Goal: Task Accomplishment & Management: Manage account settings

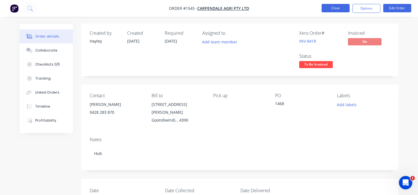
click at [329, 10] on button "Close" at bounding box center [336, 8] width 28 height 8
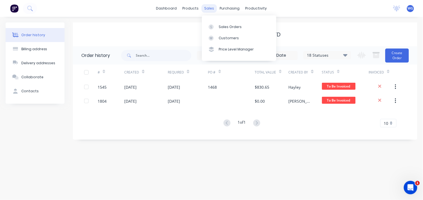
click at [210, 6] on div "sales" at bounding box center [208, 8] width 15 height 8
click at [357, 33] on div "Carpendale Agri Pty Ltd" at bounding box center [245, 34] width 344 height 7
click at [208, 10] on div "sales" at bounding box center [208, 8] width 15 height 8
click at [221, 26] on div "Sales Orders" at bounding box center [230, 26] width 23 height 5
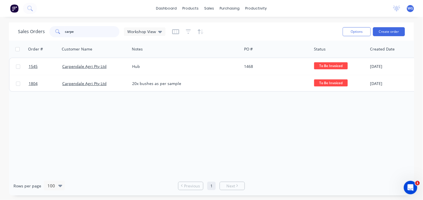
drag, startPoint x: 77, startPoint y: 34, endPoint x: 12, endPoint y: 32, distance: 65.0
click at [12, 32] on div "Sales Orders carpe Workshop View Options Create order" at bounding box center [211, 31] width 405 height 18
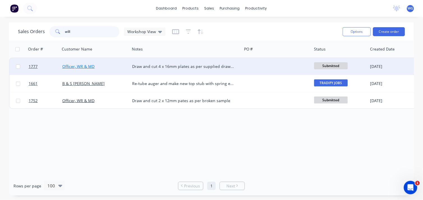
type input "will"
click at [75, 66] on link "Officer, WR & MD" at bounding box center [78, 66] width 32 height 5
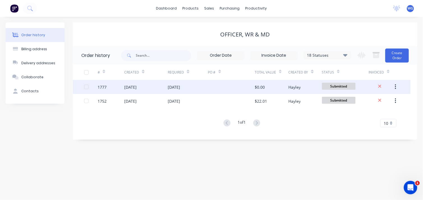
click at [118, 85] on div "1777" at bounding box center [111, 87] width 27 height 14
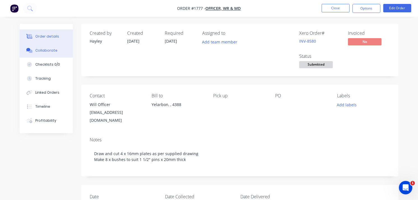
click at [48, 54] on button "Collaborate" at bounding box center [46, 50] width 53 height 14
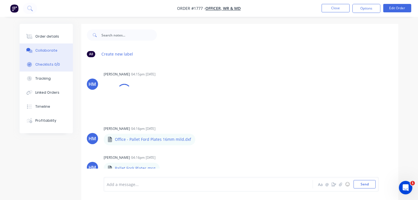
click at [46, 67] on button "Checklists 0/0" at bounding box center [46, 64] width 53 height 14
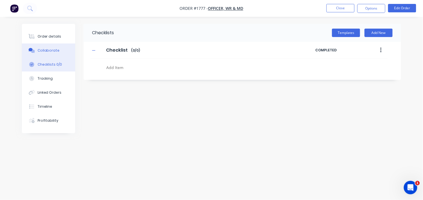
click at [43, 52] on div "Collaborate" at bounding box center [49, 50] width 22 height 5
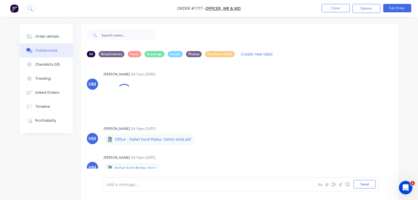
scroll to position [9, 0]
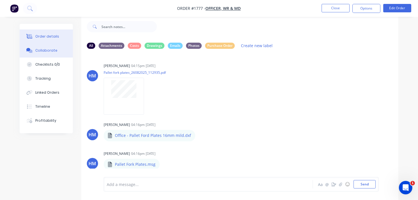
click at [55, 38] on div "Order details" at bounding box center [47, 36] width 24 height 5
